Goal: Download file/media

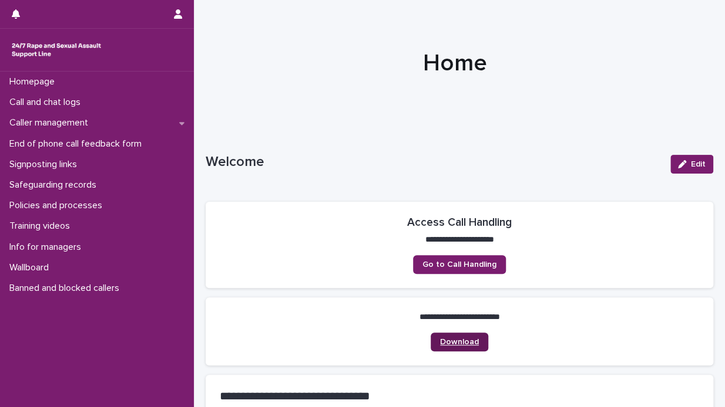
click at [446, 343] on span "Download" at bounding box center [459, 342] width 39 height 8
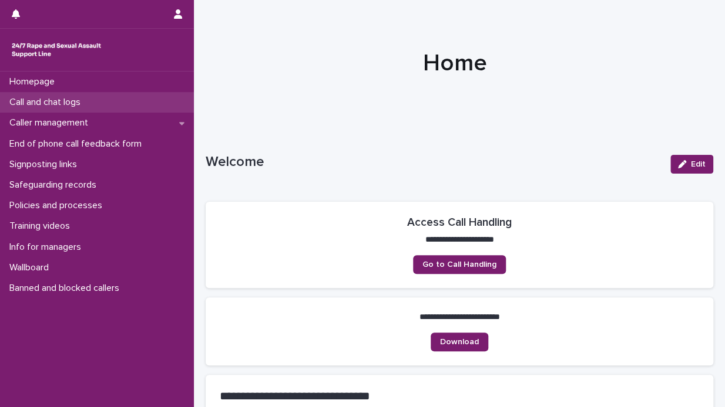
click at [82, 102] on p "Call and chat logs" at bounding box center [47, 102] width 85 height 11
